Goal: Task Accomplishment & Management: Use online tool/utility

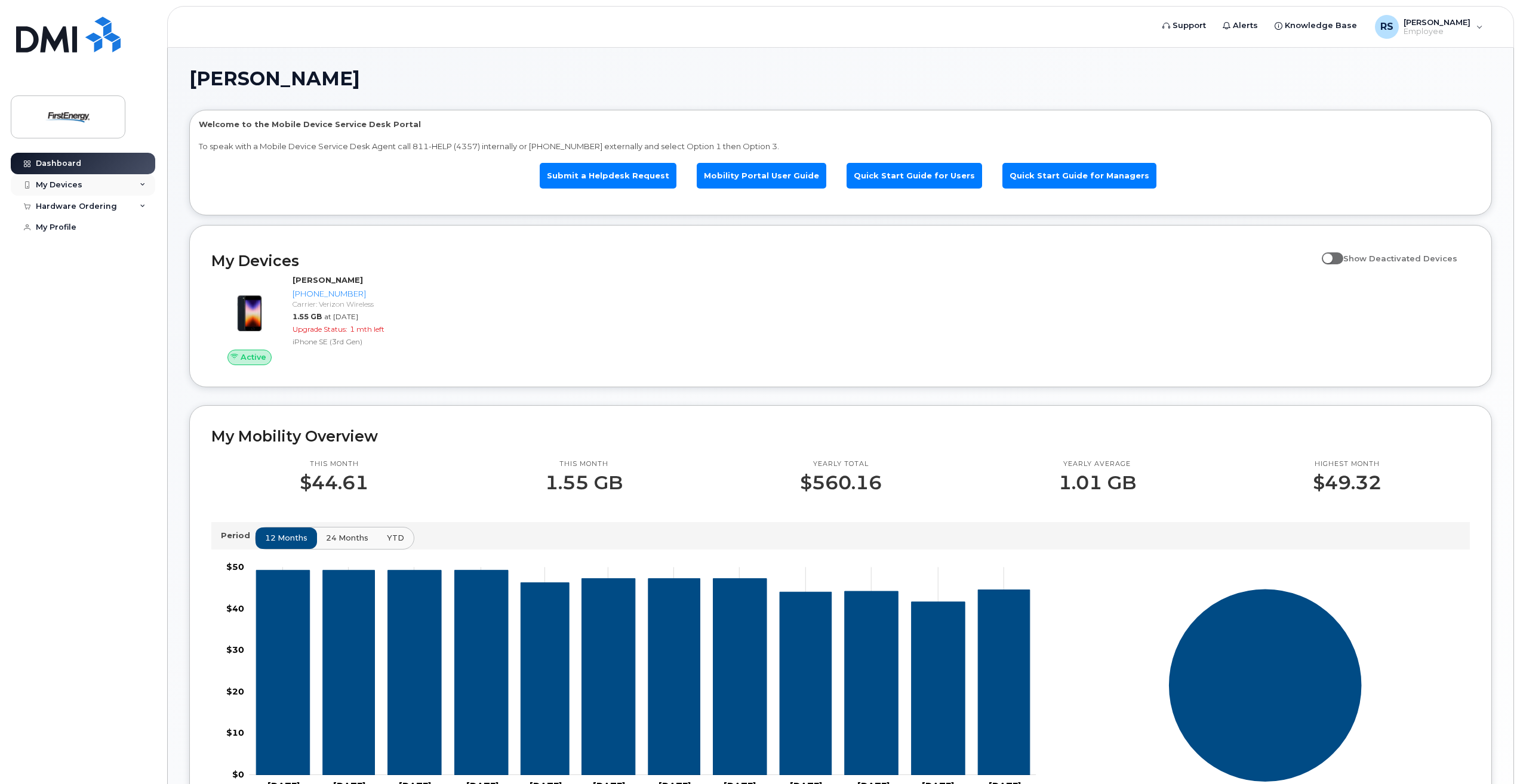
click at [144, 182] on icon at bounding box center [142, 185] width 6 height 6
click at [142, 185] on icon at bounding box center [142, 185] width 6 height 6
click at [134, 203] on div "Hardware Ordering" at bounding box center [82, 206] width 144 height 21
click at [78, 232] on div "New Order" at bounding box center [64, 228] width 45 height 11
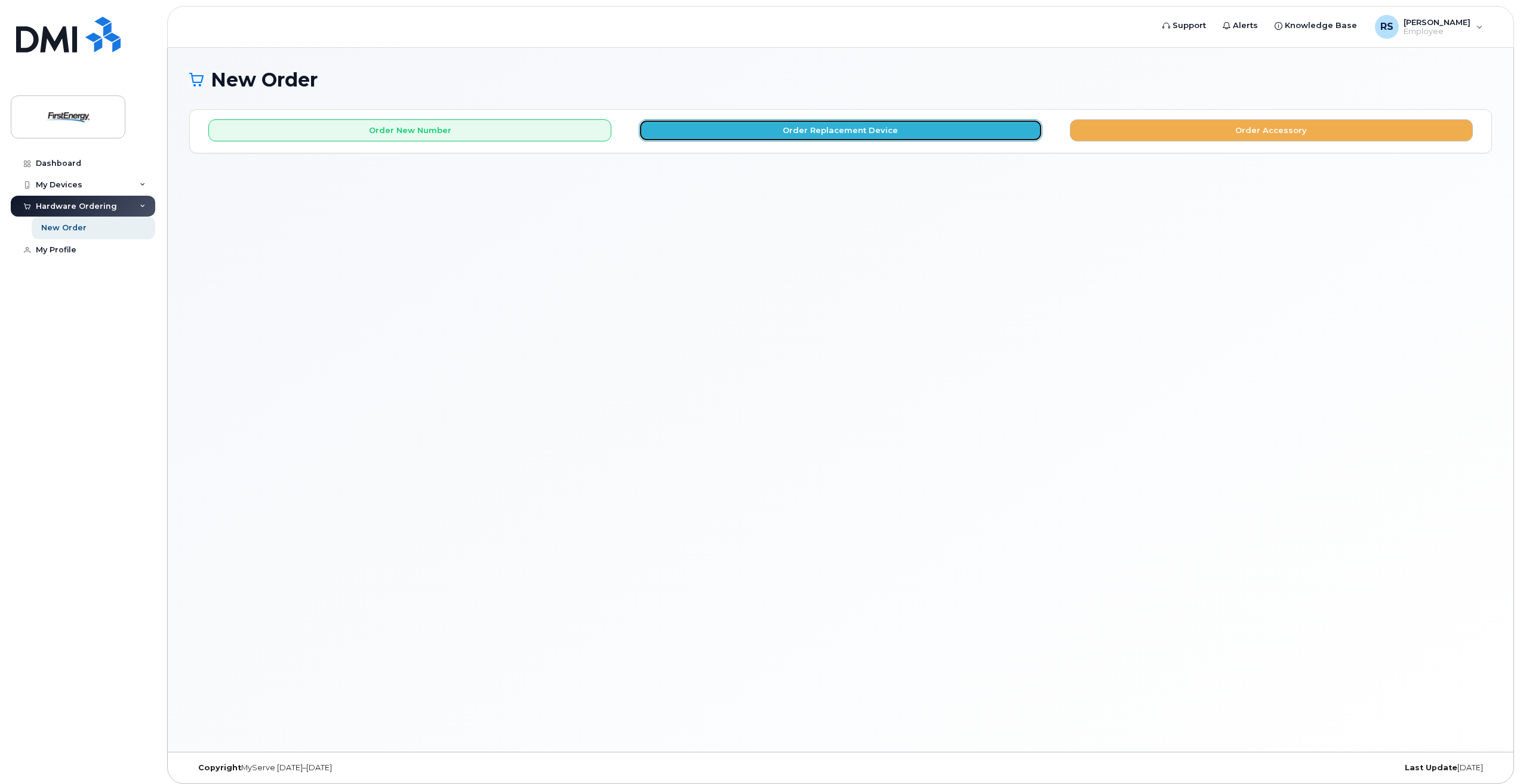
click at [911, 132] on button "Order Replacement Device" at bounding box center [840, 130] width 403 height 22
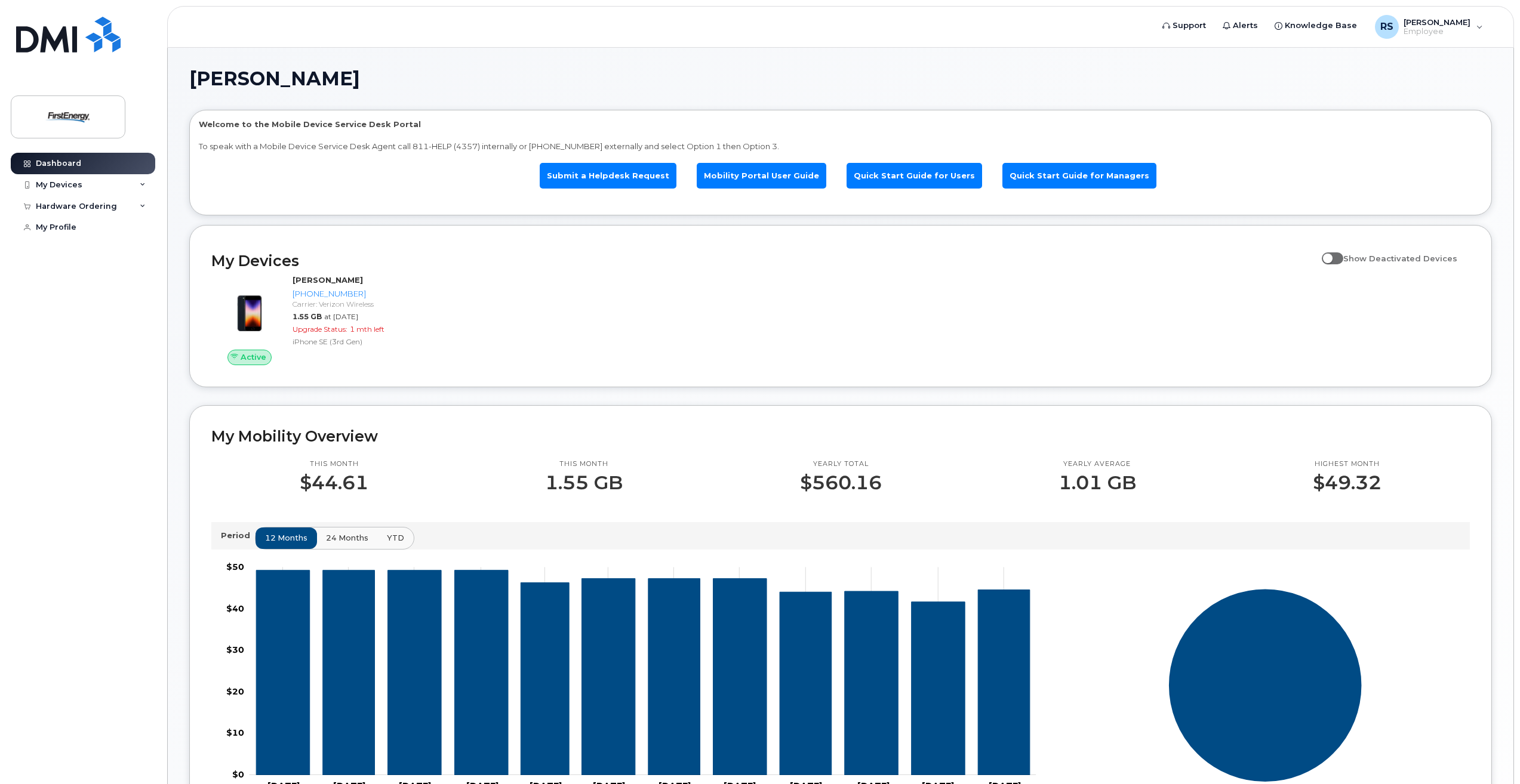
click at [1337, 259] on span at bounding box center [1333, 259] width 21 height 12
click at [1332, 256] on input "Show Deactivated Devices" at bounding box center [1326, 252] width 10 height 10
click at [1343, 257] on span at bounding box center [1333, 259] width 21 height 12
click at [1332, 256] on input "Show Deactivated Devices" at bounding box center [1326, 252] width 10 height 10
checkbox input "false"
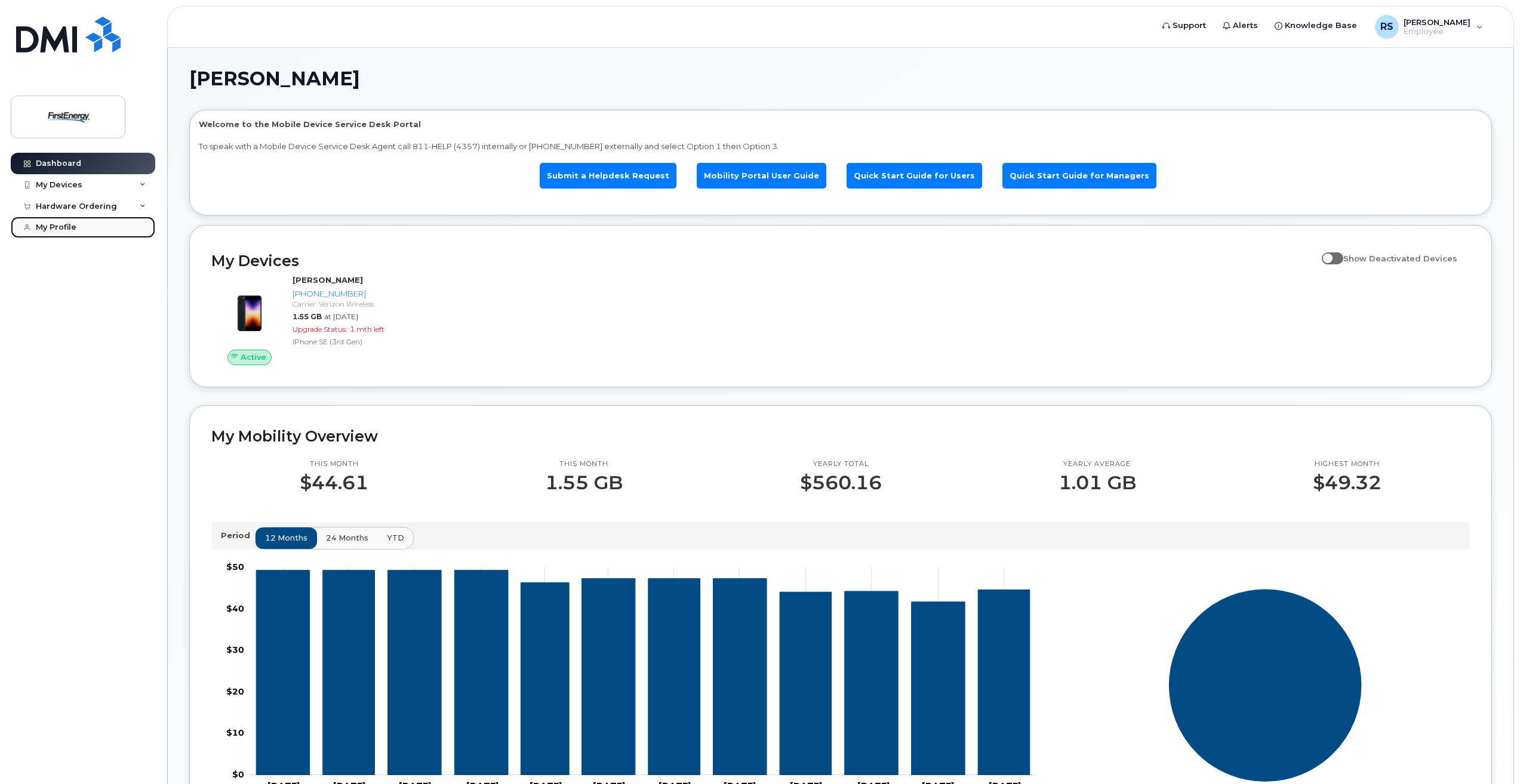
click at [62, 225] on div "My Profile" at bounding box center [57, 227] width 41 height 10
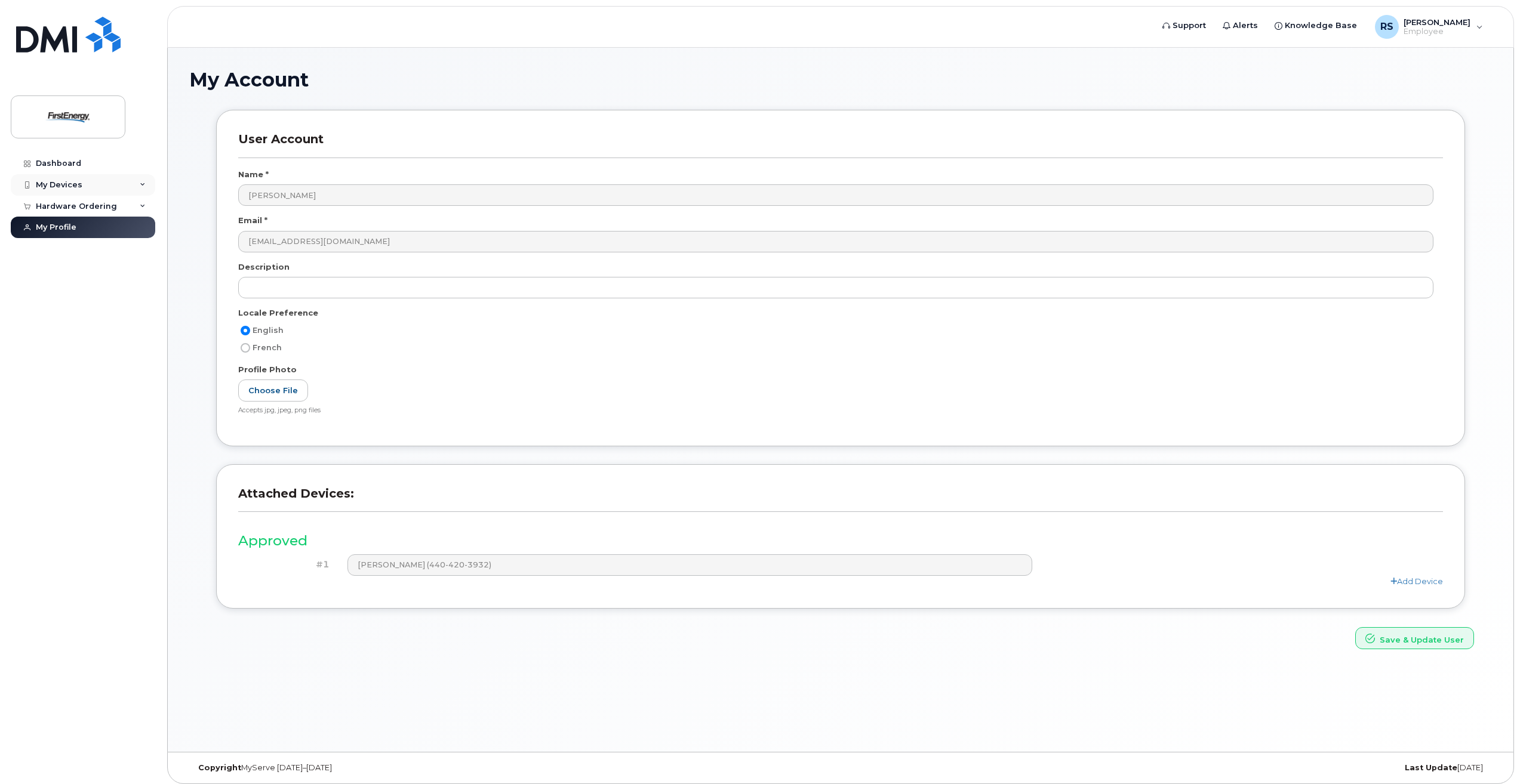
click at [143, 185] on icon at bounding box center [142, 185] width 6 height 6
click at [115, 240] on div "([PERSON_NAME])" at bounding box center [109, 240] width 73 height 11
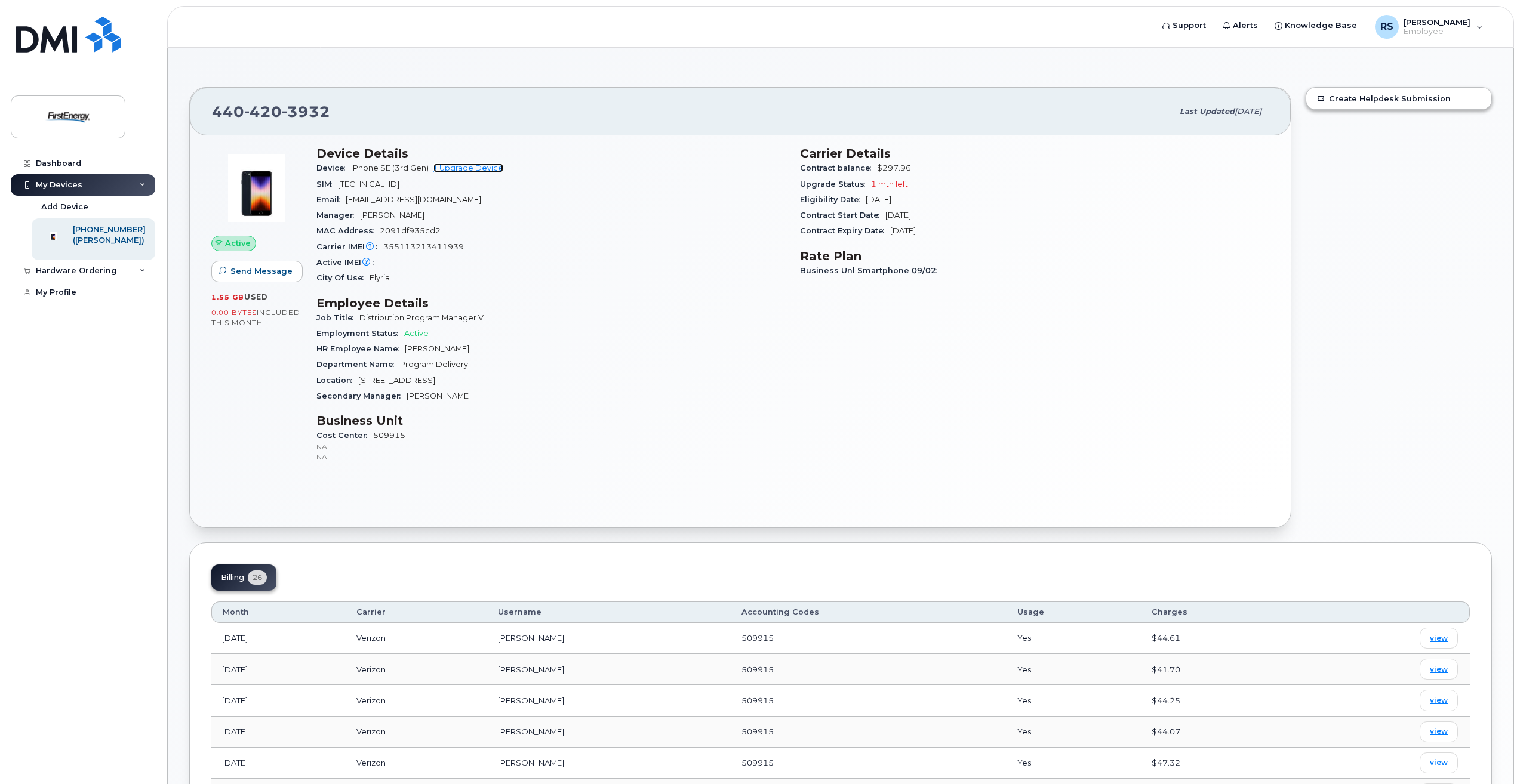
drag, startPoint x: 477, startPoint y: 165, endPoint x: 479, endPoint y: 194, distance: 29.1
click at [477, 165] on link "+ Upgrade Device" at bounding box center [468, 168] width 70 height 9
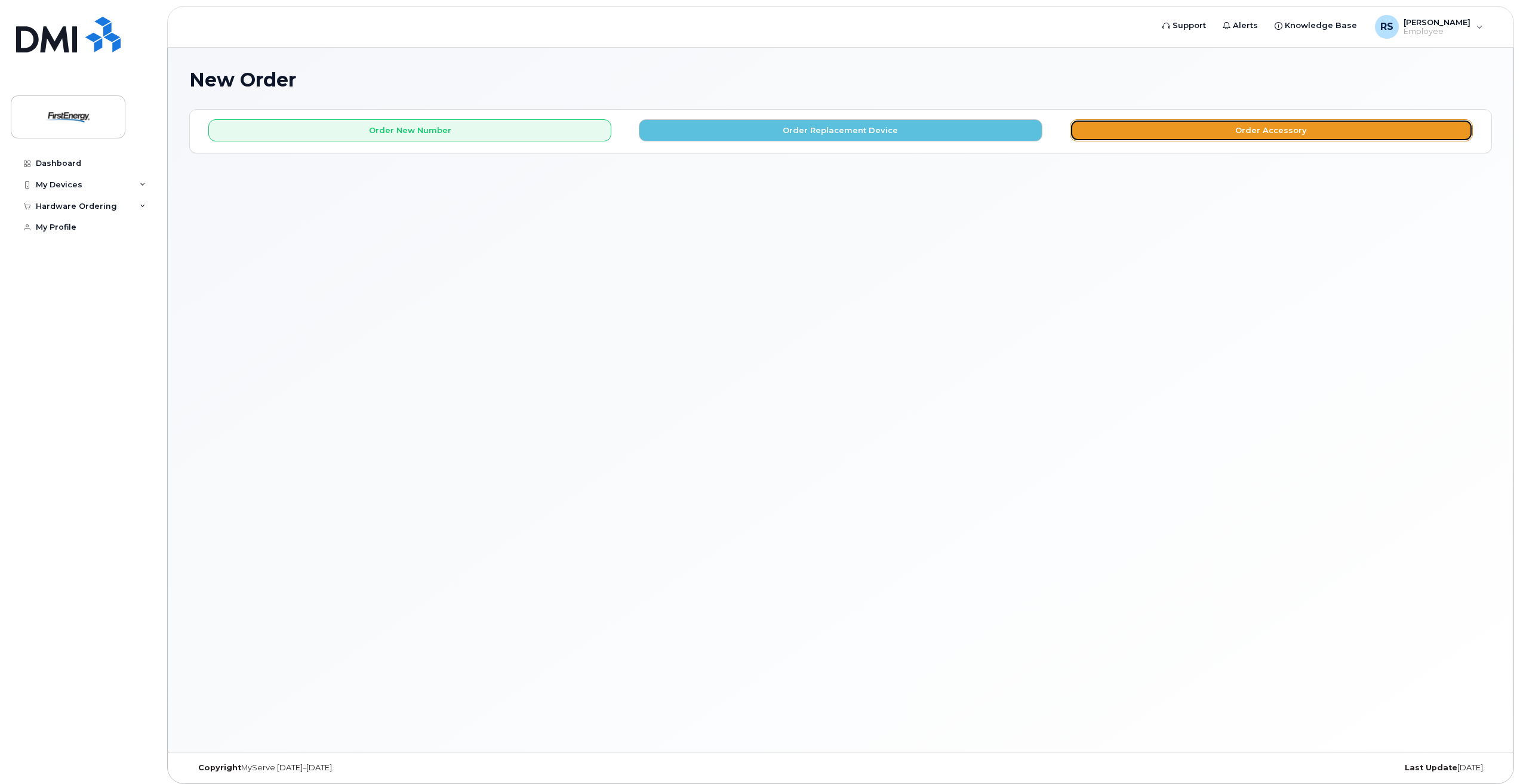
click at [1135, 137] on button "Order Accessory" at bounding box center [1272, 130] width 403 height 22
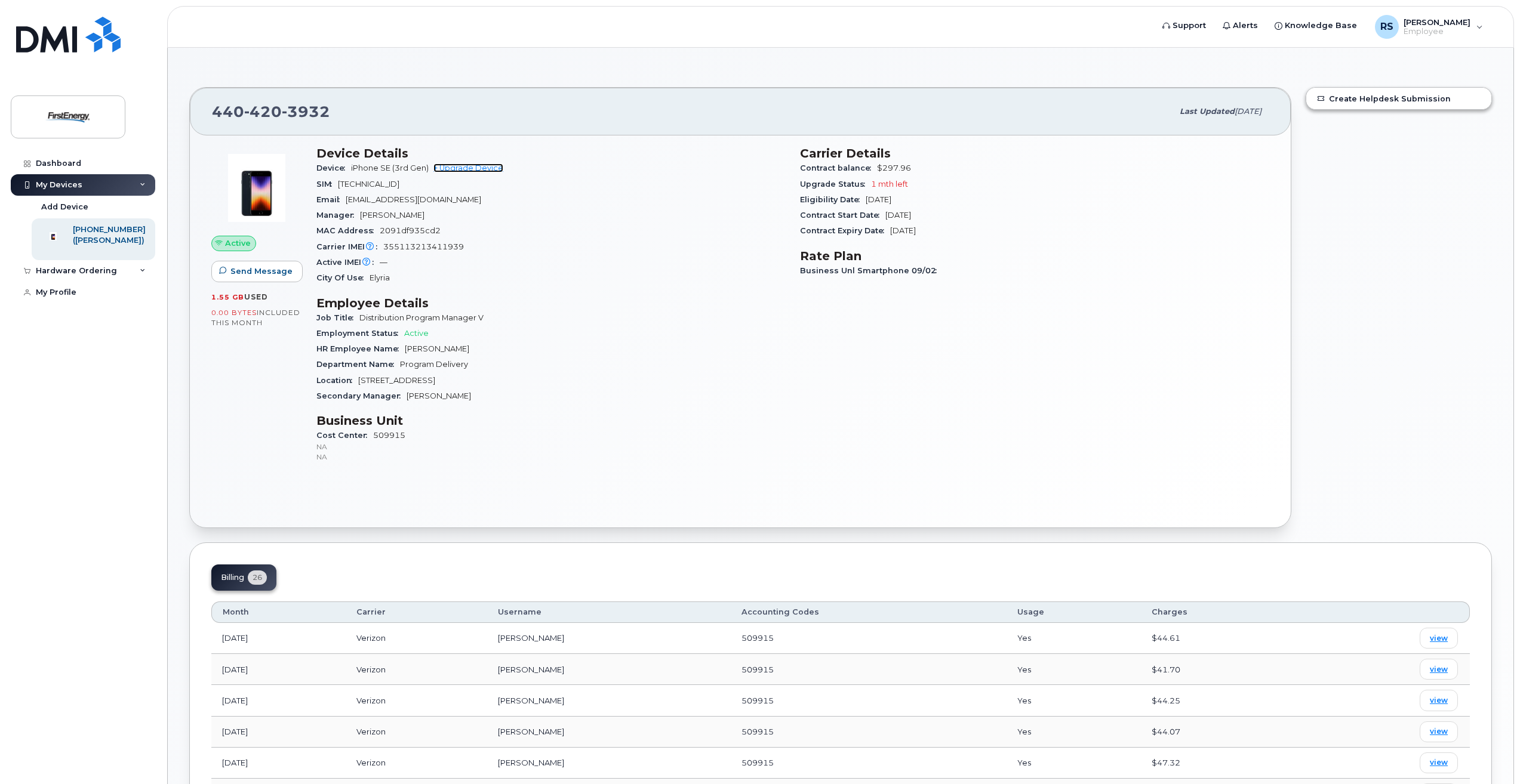
click at [485, 169] on link "+ Upgrade Device" at bounding box center [468, 168] width 70 height 9
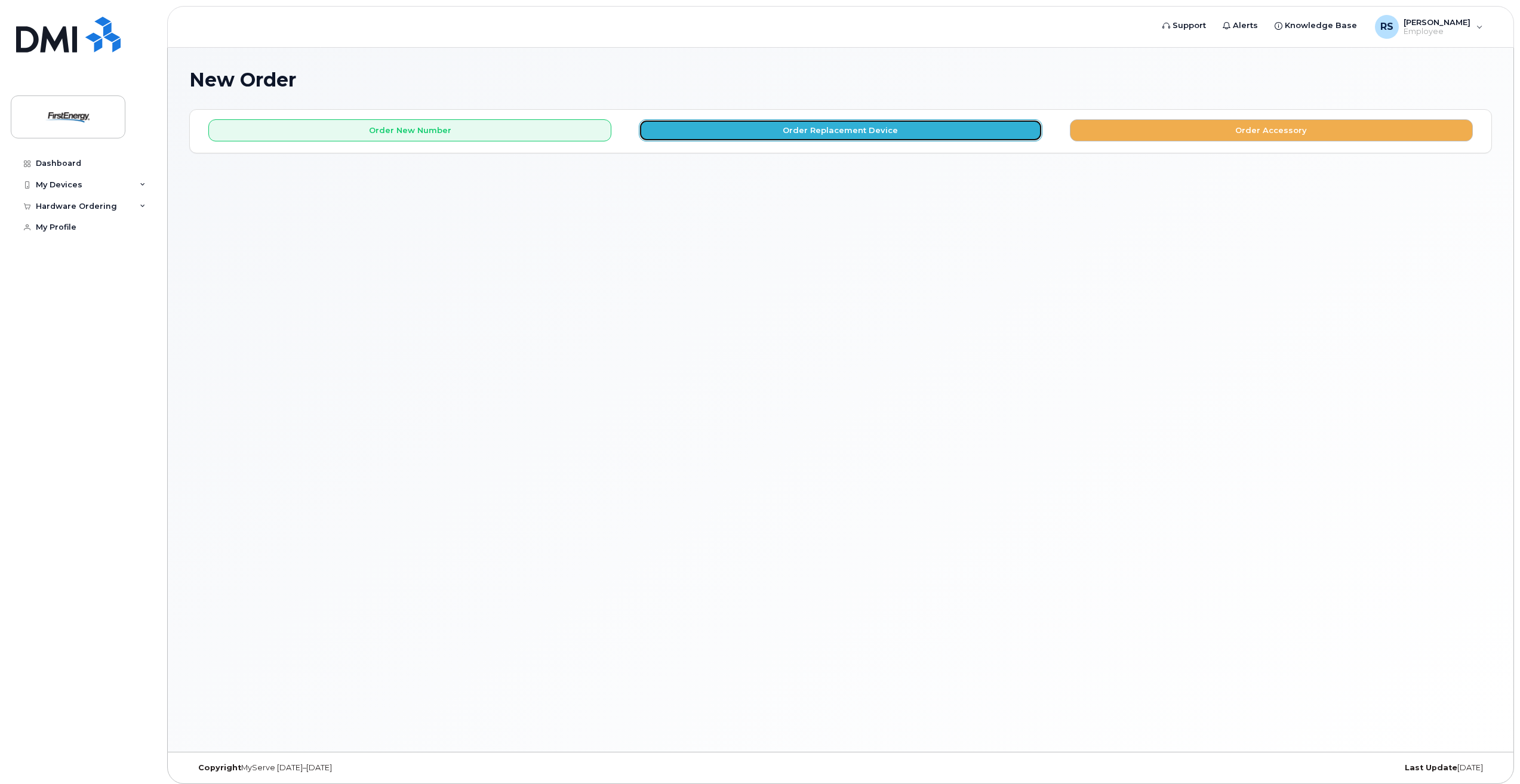
click at [875, 134] on button "Order Replacement Device" at bounding box center [840, 130] width 403 height 22
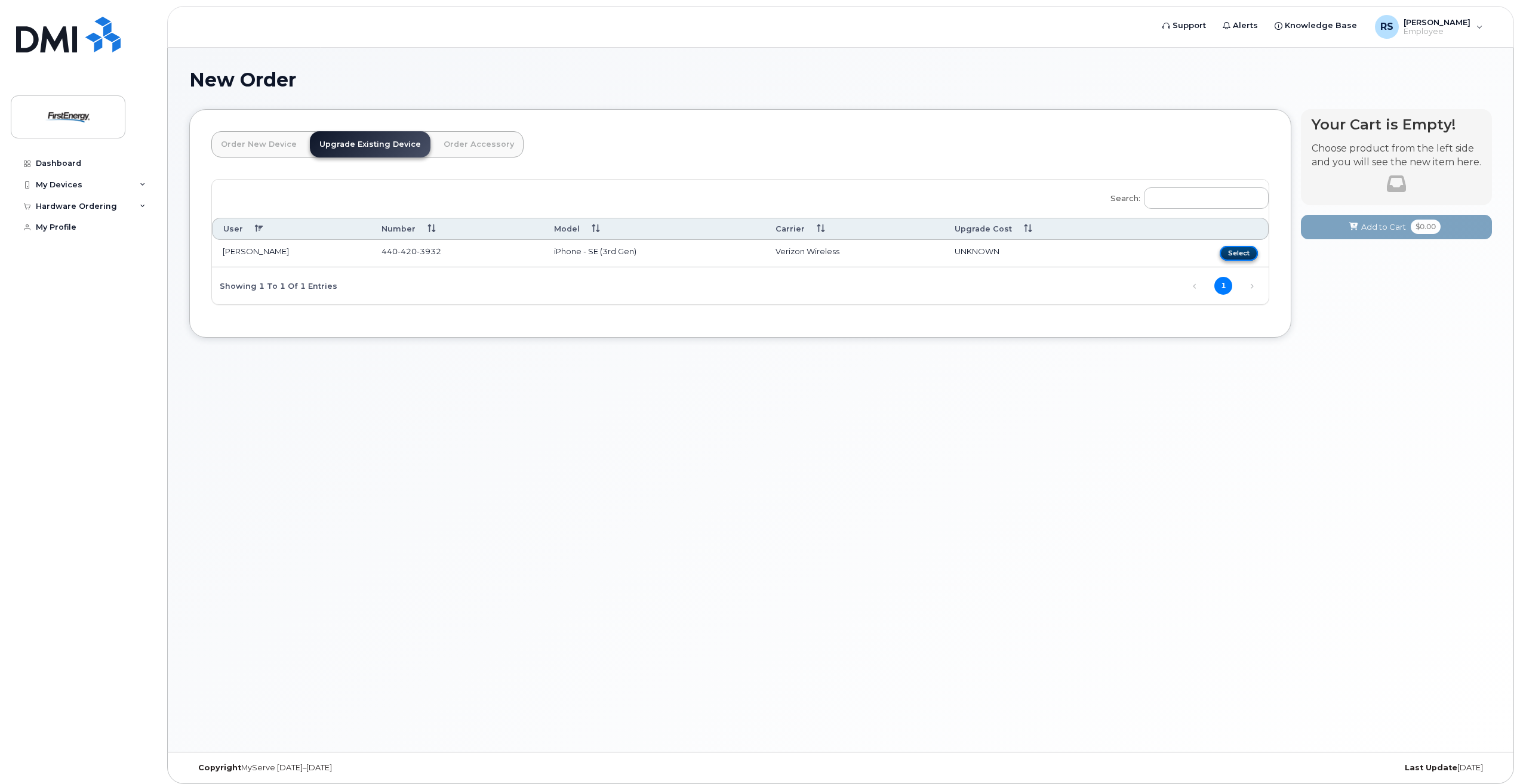
click at [1243, 252] on button "Select" at bounding box center [1238, 253] width 38 height 15
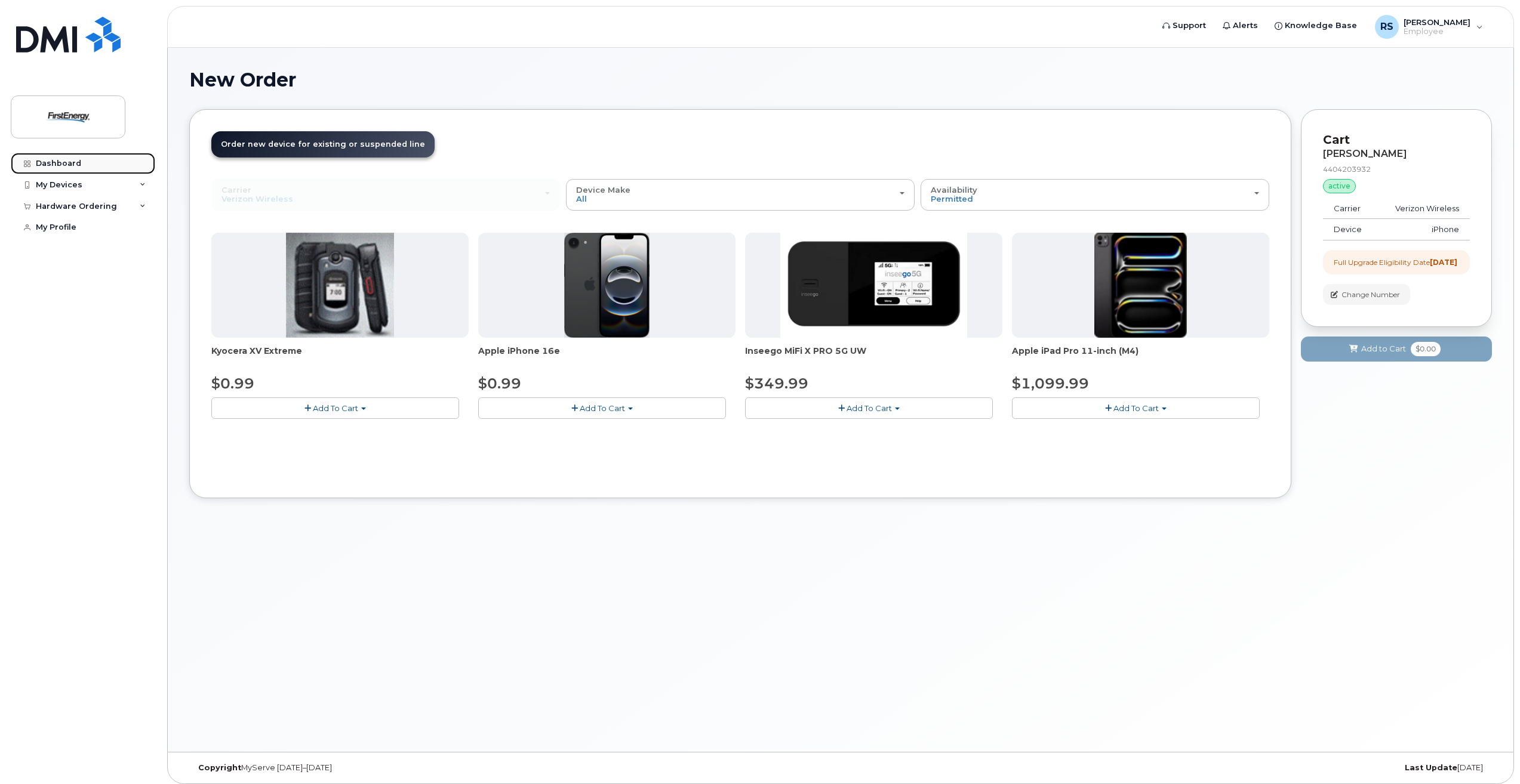
click at [63, 164] on div "Dashboard" at bounding box center [58, 164] width 45 height 10
